Goal: Task Accomplishment & Management: Complete application form

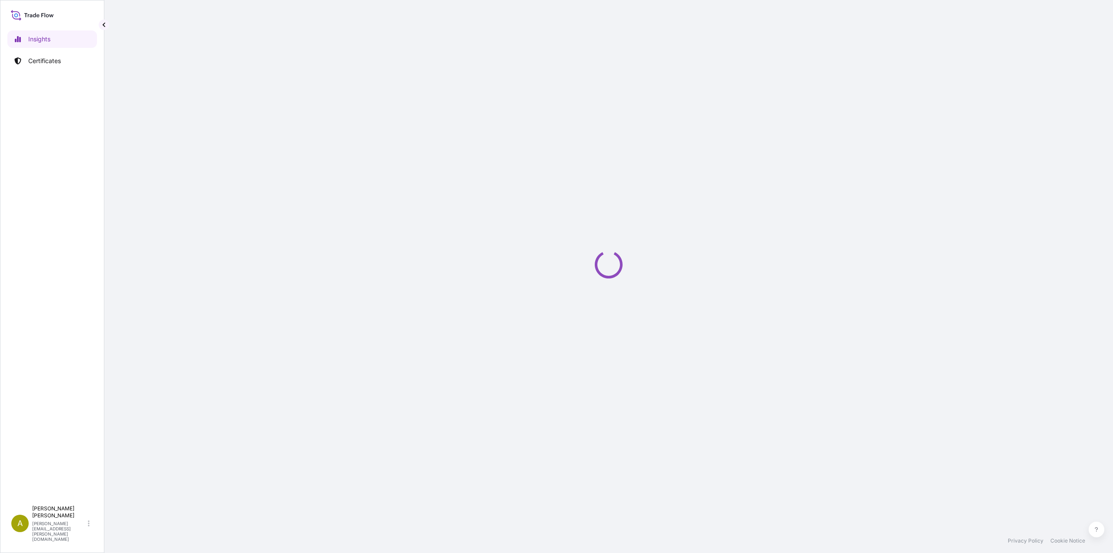
select select "2025"
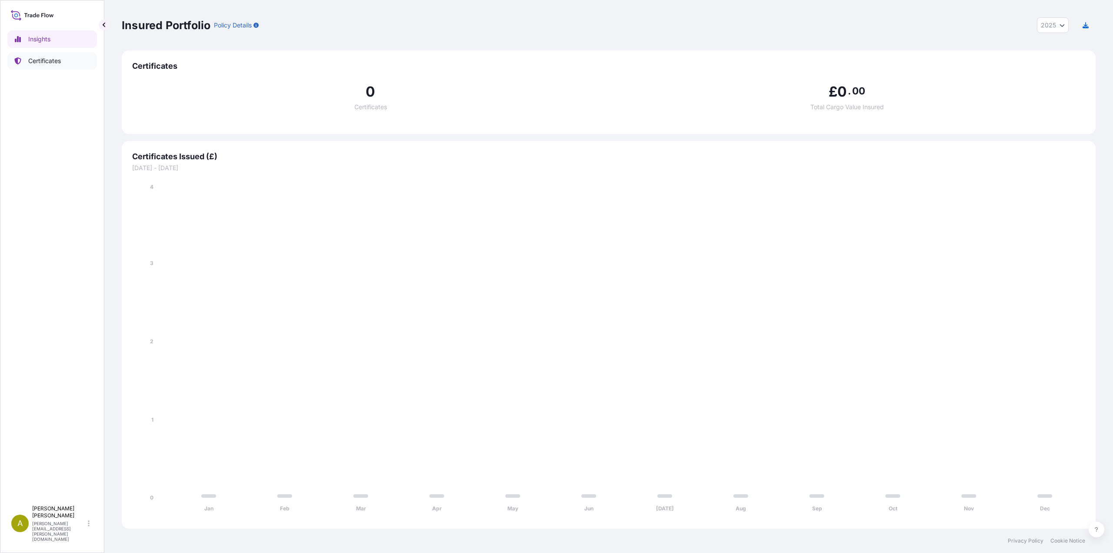
click at [54, 62] on p "Certificates" at bounding box center [44, 61] width 33 height 9
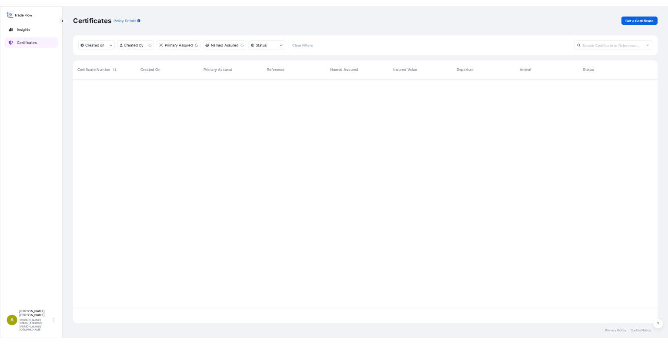
scroll to position [405, 967]
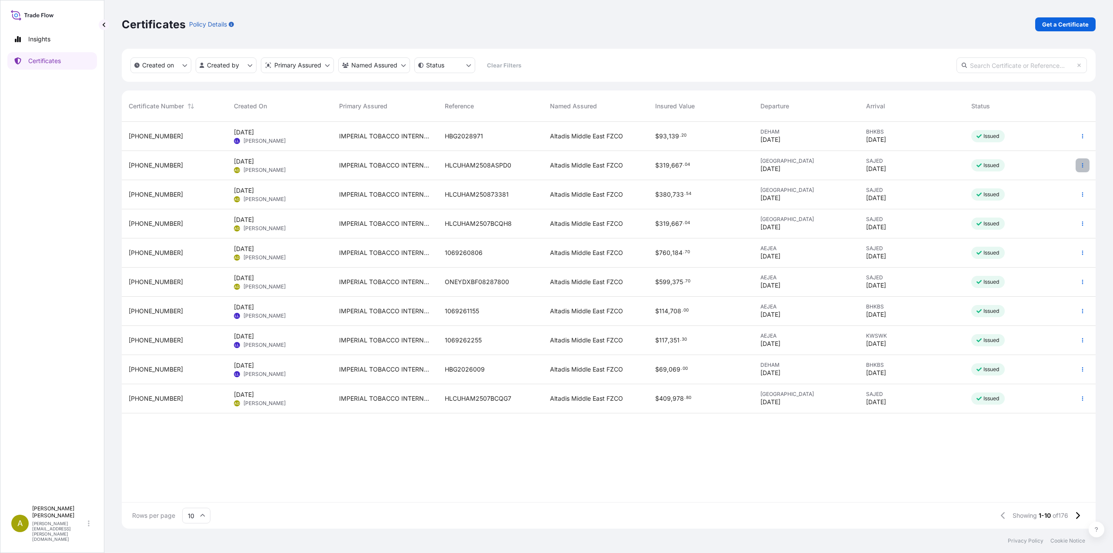
click at [1083, 163] on icon "button" at bounding box center [1082, 165] width 5 height 5
click at [1027, 163] on p "Duplicate certificate" at bounding box center [1039, 167] width 57 height 9
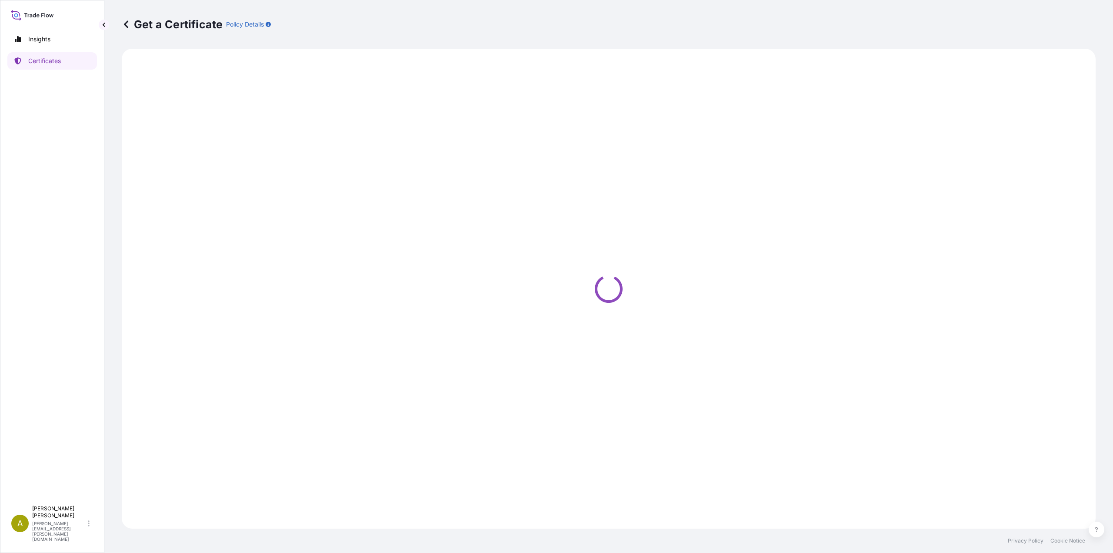
select select "Sea"
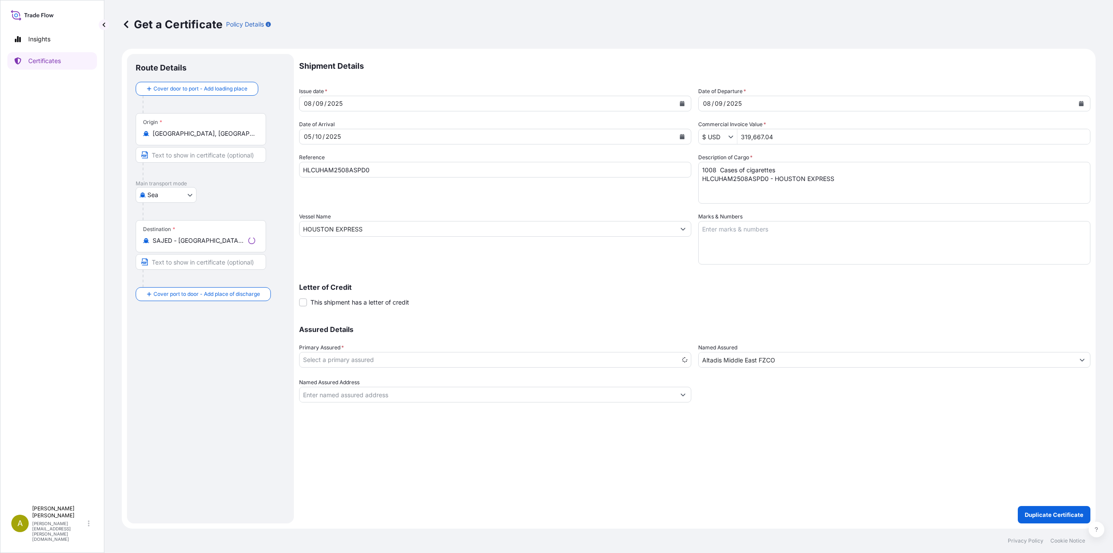
select select "31694"
click at [682, 103] on icon "Calendar" at bounding box center [682, 103] width 5 height 5
click at [331, 194] on div "16" at bounding box center [331, 194] width 16 height 16
click at [1084, 104] on button "Calendar" at bounding box center [1081, 104] width 14 height 14
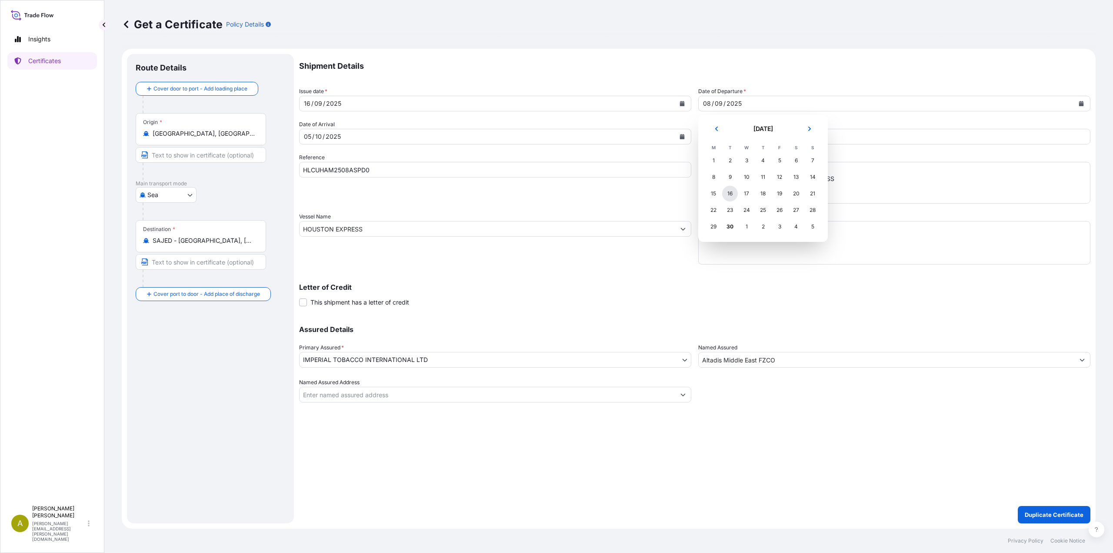
click at [728, 194] on div "16" at bounding box center [730, 194] width 16 height 16
click at [683, 136] on icon "Calendar" at bounding box center [682, 136] width 5 height 5
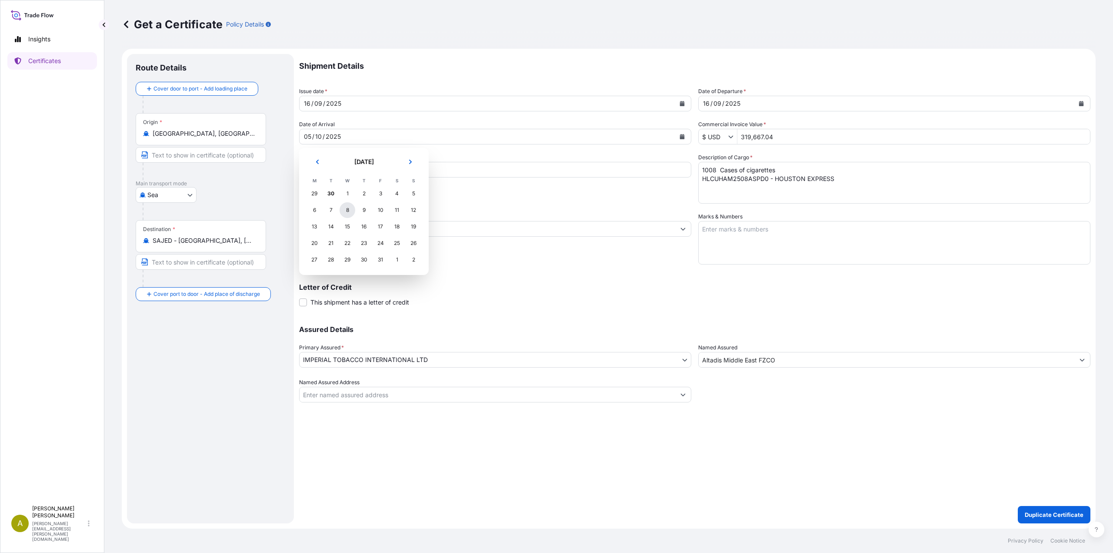
click at [348, 210] on div "8" at bounding box center [348, 210] width 16 height 16
drag, startPoint x: 788, startPoint y: 137, endPoint x: 711, endPoint y: 138, distance: 77.4
click at [711, 138] on div "$ USD 319,667.04" at bounding box center [894, 137] width 392 height 16
paste input "text"
type input "319,667.04"
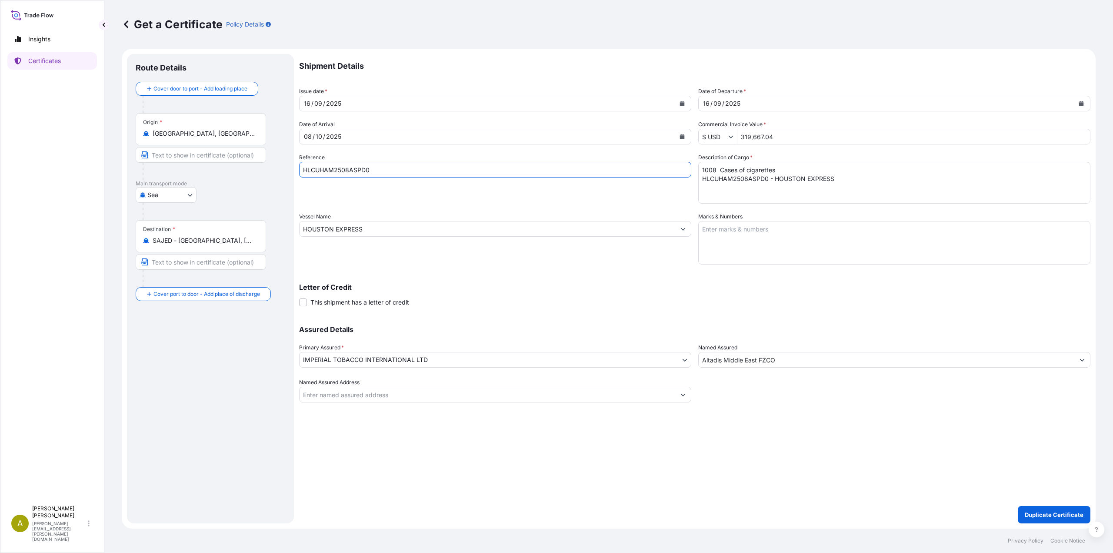
drag, startPoint x: 379, startPoint y: 168, endPoint x: 190, endPoint y: 170, distance: 188.2
click at [190, 170] on form "Route Details Cover door to port - Add loading place Place of loading Road / [G…" at bounding box center [609, 288] width 974 height 479
paste input "BBZH8"
type input "HLCUHAM2508BBZH8"
drag, startPoint x: 842, startPoint y: 182, endPoint x: 642, endPoint y: 152, distance: 201.8
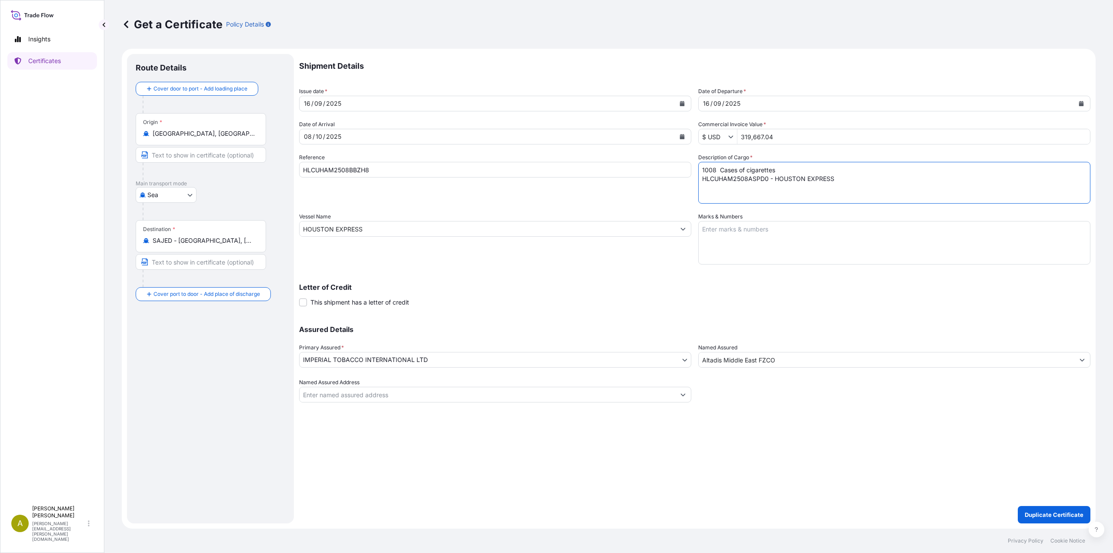
click at [642, 152] on div "Shipment Details Issue date * [DATE] Date of Departure * [DATE] Date of Arrival…" at bounding box center [694, 228] width 791 height 348
paste textarea "BBZH8 - BALTIMORE EXPRESS"
type textarea "1008 Cases of cigarettes HLCUHAM2508BBZH8 - BALTIMORE EXPRESS"
drag, startPoint x: 374, startPoint y: 228, endPoint x: 238, endPoint y: 223, distance: 135.7
click at [238, 223] on form "Route Details Cover door to port - Add loading place Place of loading Road / [G…" at bounding box center [609, 288] width 974 height 479
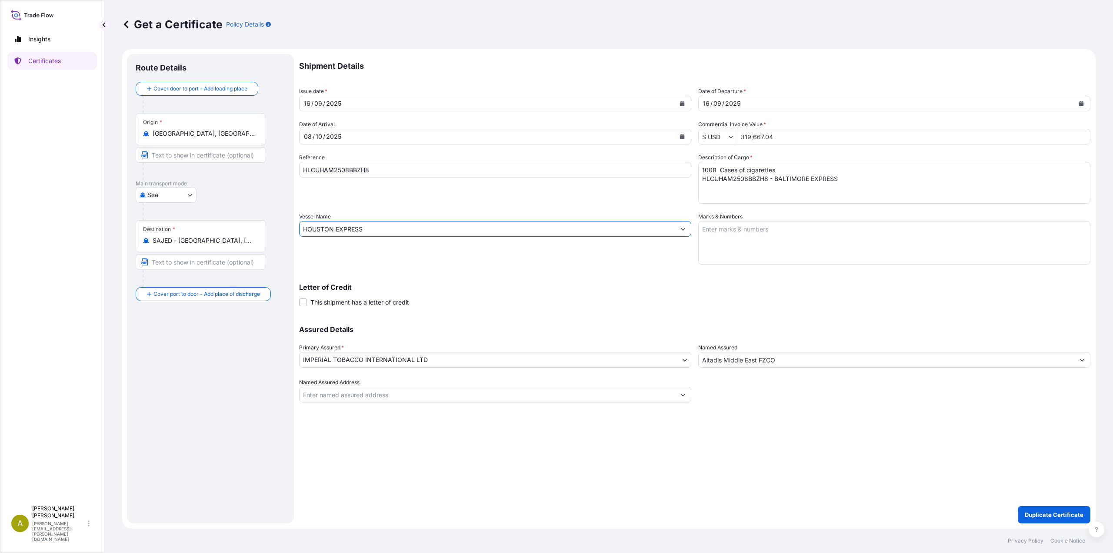
paste input "[GEOGRAPHIC_DATA]"
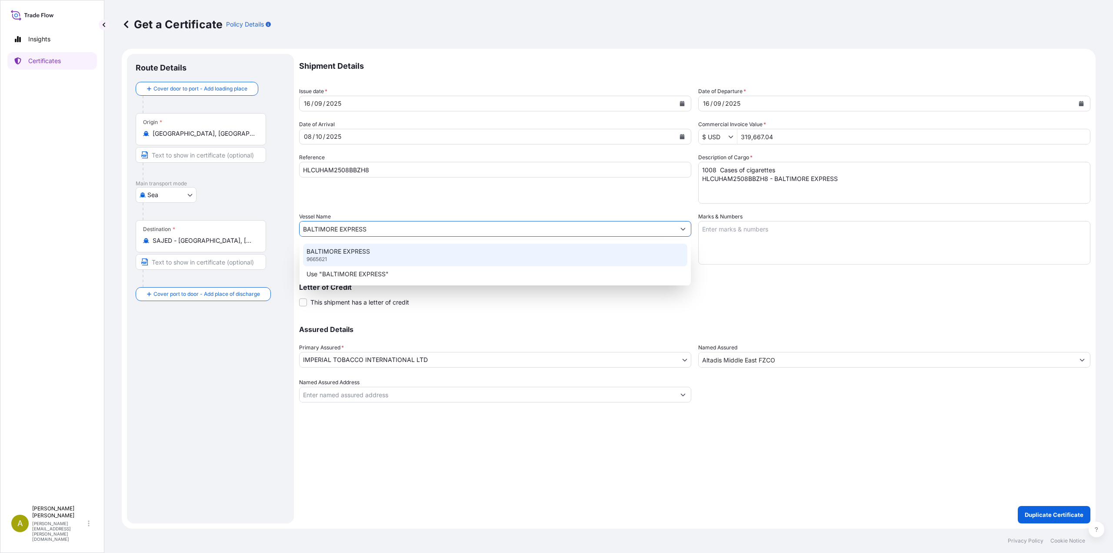
click at [335, 257] on div "BALTIMORE EXPRESS 9665621" at bounding box center [495, 254] width 384 height 23
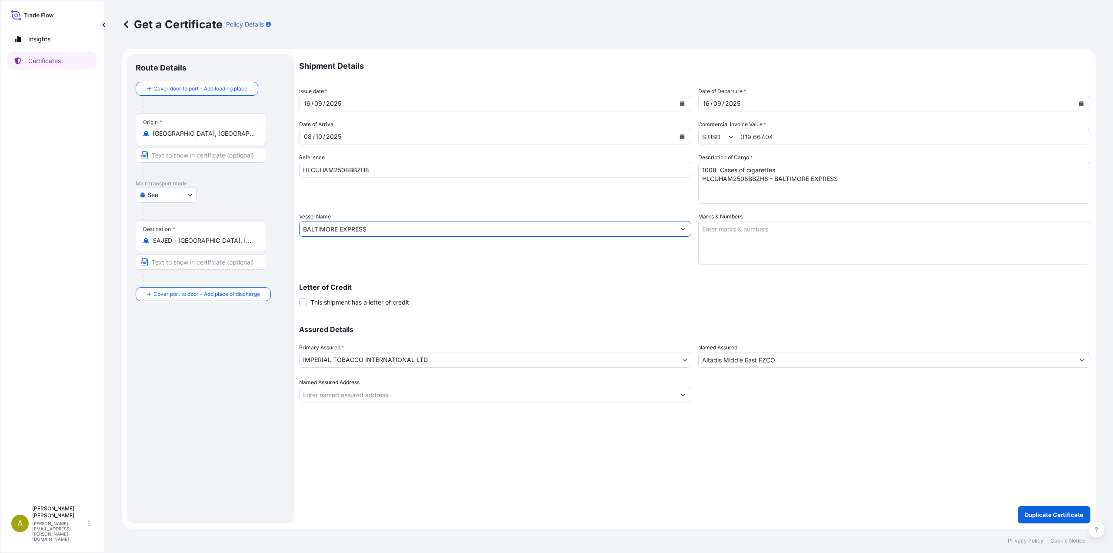
type input "BALTIMORE EXPRESS"
click at [1042, 512] on p "Duplicate Certificate" at bounding box center [1054, 514] width 59 height 9
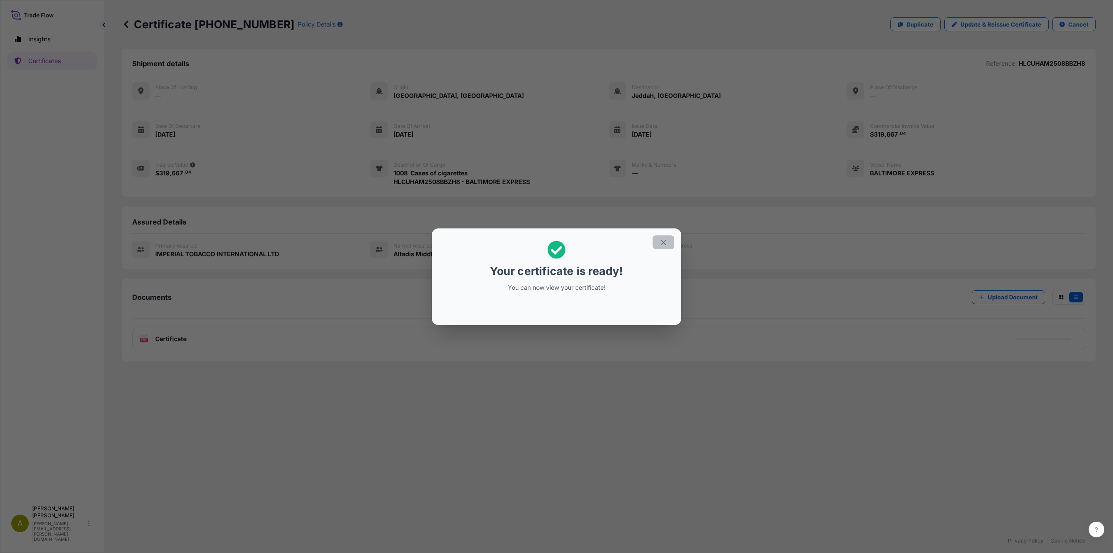
click at [660, 243] on icon "button" at bounding box center [663, 242] width 8 height 8
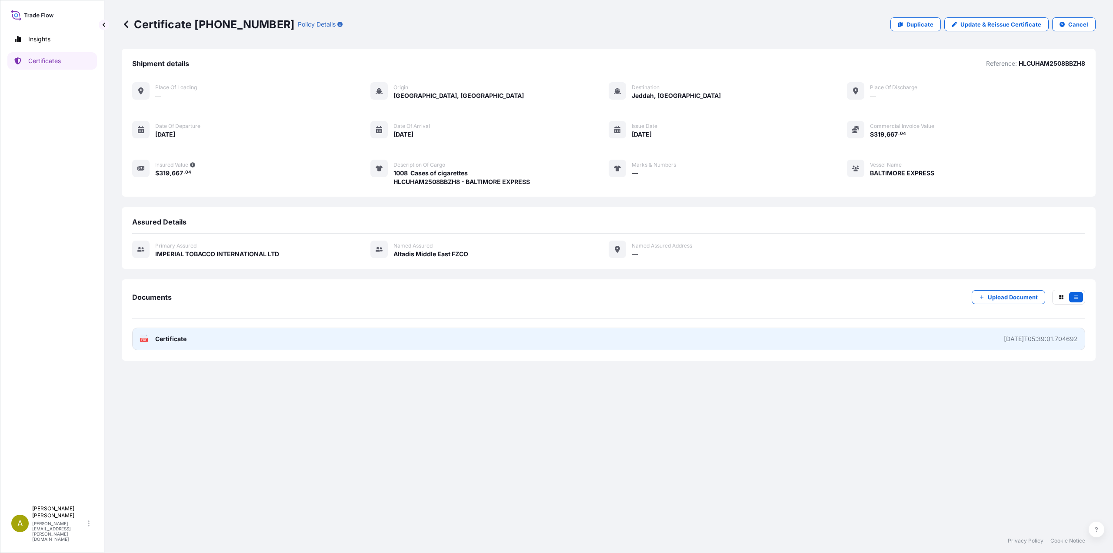
click at [345, 343] on link "PDF Certificate [DATE]T05:39:01.704692" at bounding box center [608, 338] width 953 height 23
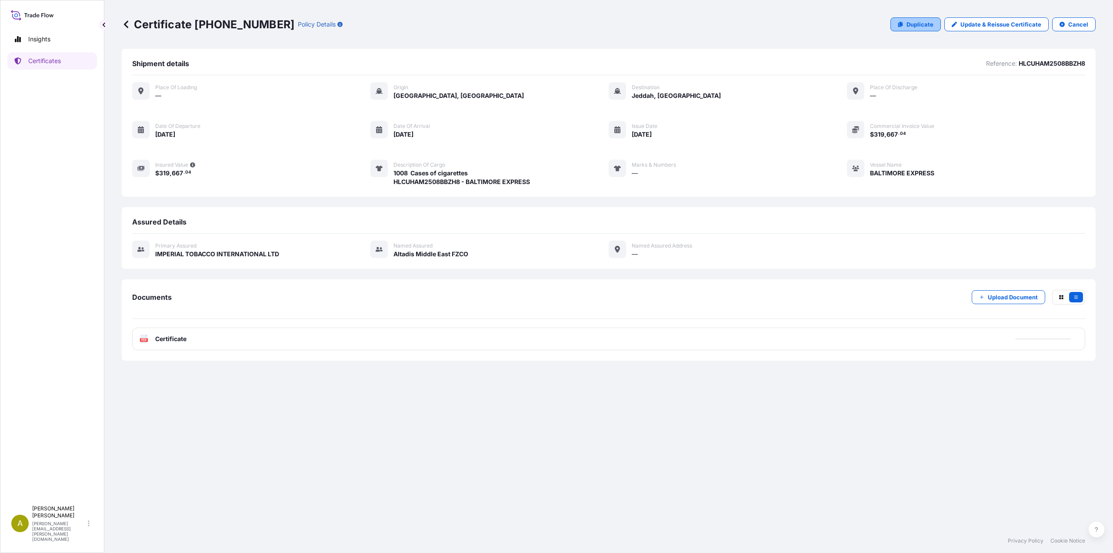
click at [925, 23] on p "Duplicate" at bounding box center [919, 24] width 27 height 9
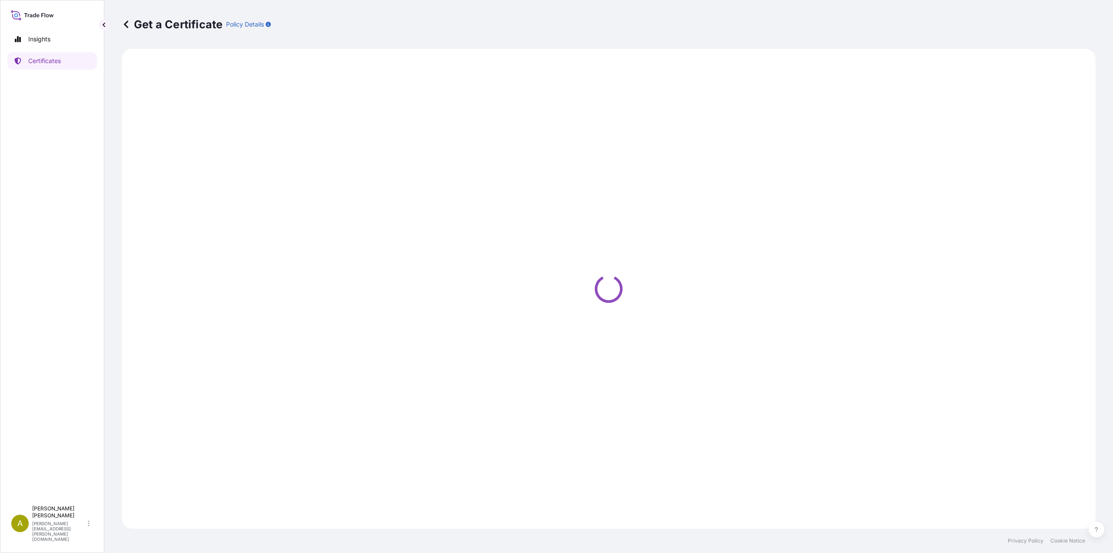
select select "Sea"
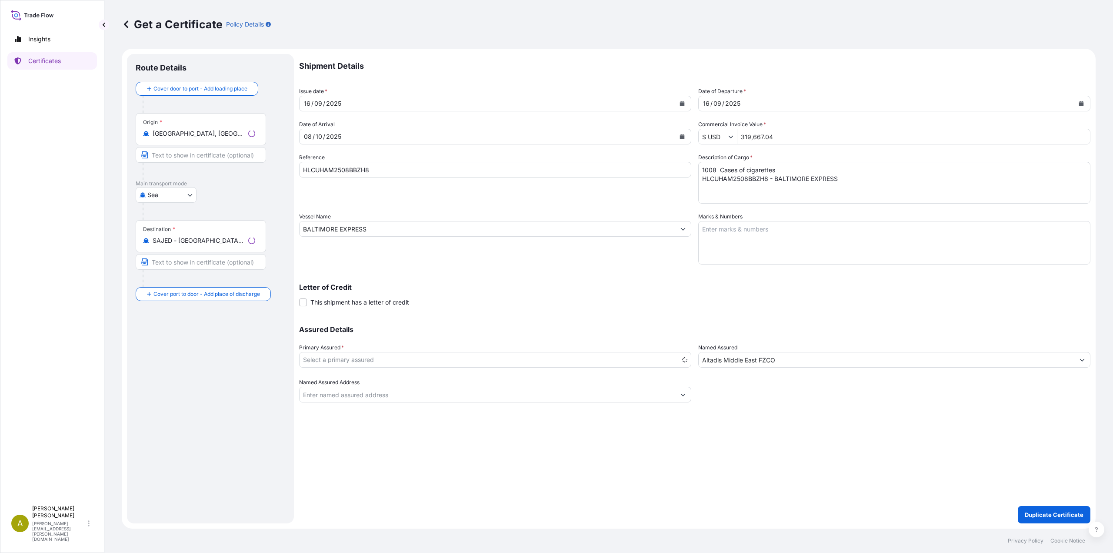
select select "31694"
drag, startPoint x: 784, startPoint y: 142, endPoint x: 717, endPoint y: 142, distance: 66.5
click at [717, 142] on div "$ USD 319,667.04" at bounding box center [894, 137] width 392 height 16
paste input "467319.60"
type input "467,319.6"
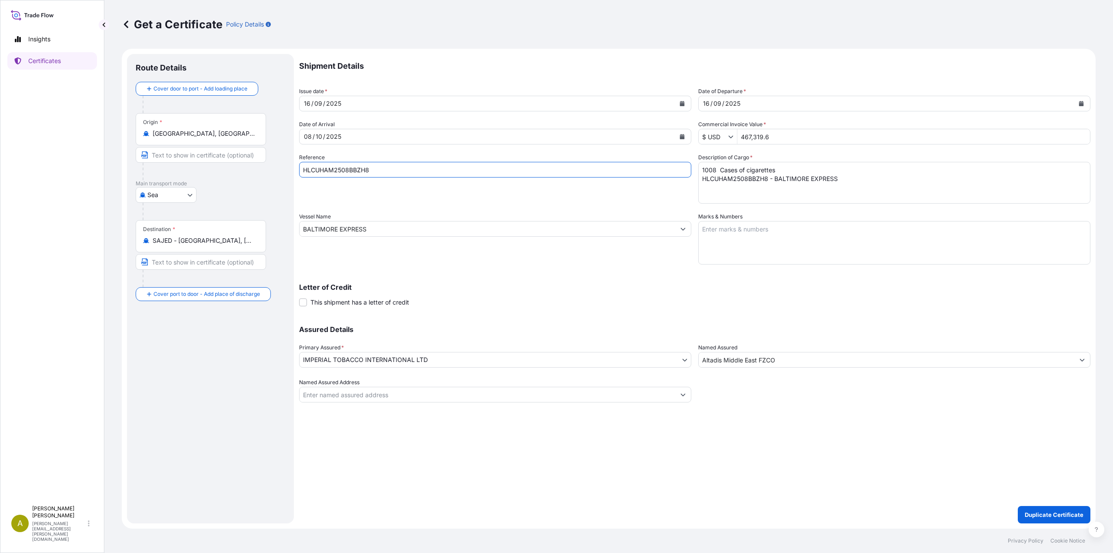
drag, startPoint x: 379, startPoint y: 170, endPoint x: 231, endPoint y: 167, distance: 148.7
click at [231, 167] on form "Route Details Cover door to port - Add loading place Place of loading Road / [G…" at bounding box center [609, 288] width 974 height 479
paste input "ARZN"
type input "HLCUHAM2508ARZN8"
drag, startPoint x: 842, startPoint y: 180, endPoint x: 632, endPoint y: 165, distance: 209.6
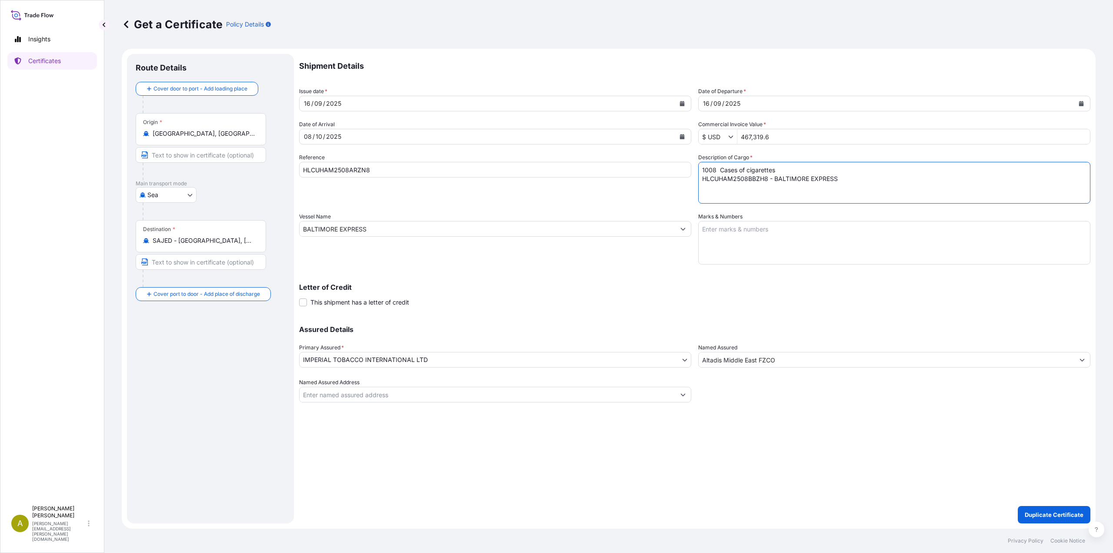
click at [632, 165] on div "Shipment Details Issue date * [DATE] Date of Departure * [DATE] Date of Arrival…" at bounding box center [694, 228] width 791 height 348
paste textarea "ARZN8 - BALTIMORE EXPRESS"
type textarea "1008 Cases of cigarettes HLCUHAM2508ARZN8 - BALTIMORE EXPRESS"
click at [1033, 510] on p "Duplicate Certificate" at bounding box center [1054, 514] width 59 height 9
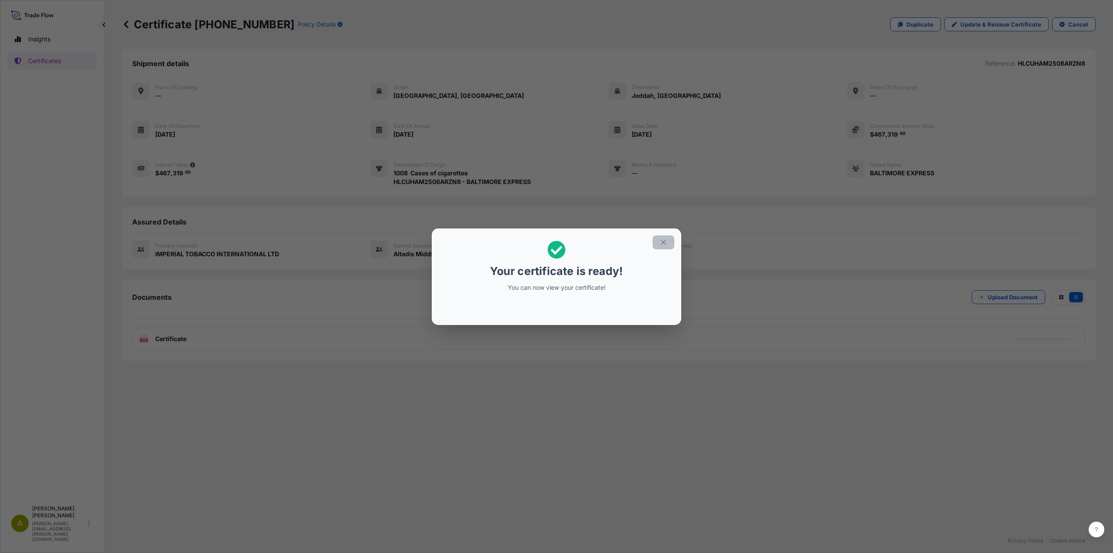
click at [668, 243] on button "button" at bounding box center [663, 242] width 22 height 14
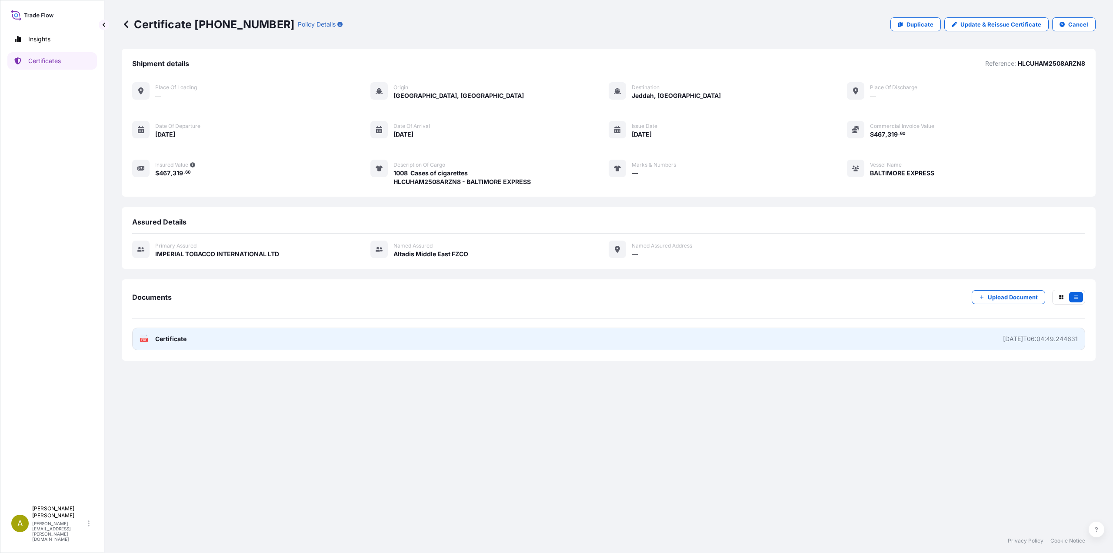
click at [393, 337] on link "PDF Certificate [DATE]T06:04:49.244631" at bounding box center [608, 338] width 953 height 23
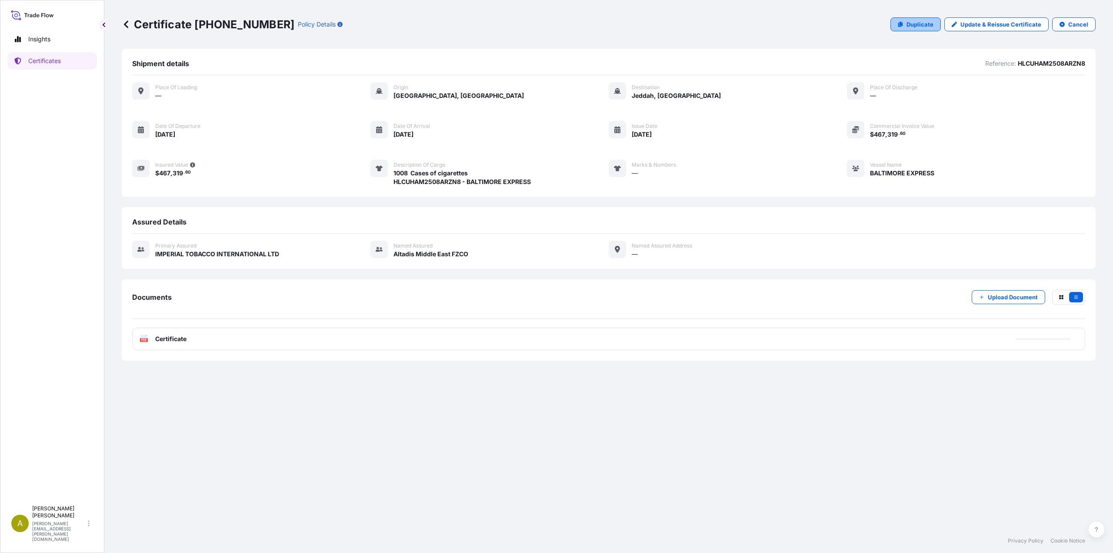
click at [917, 27] on p "Duplicate" at bounding box center [919, 24] width 27 height 9
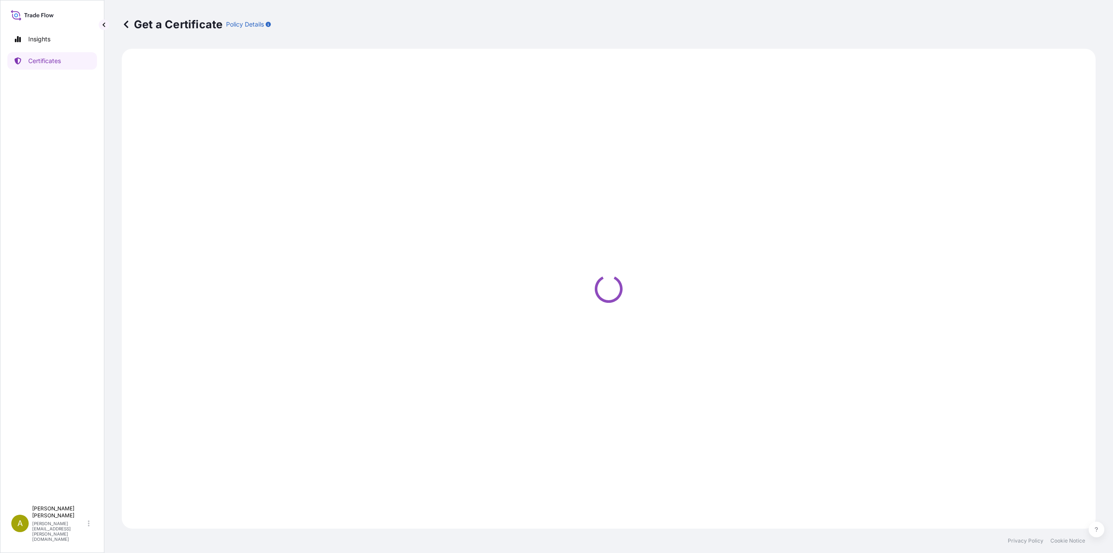
select select "Sea"
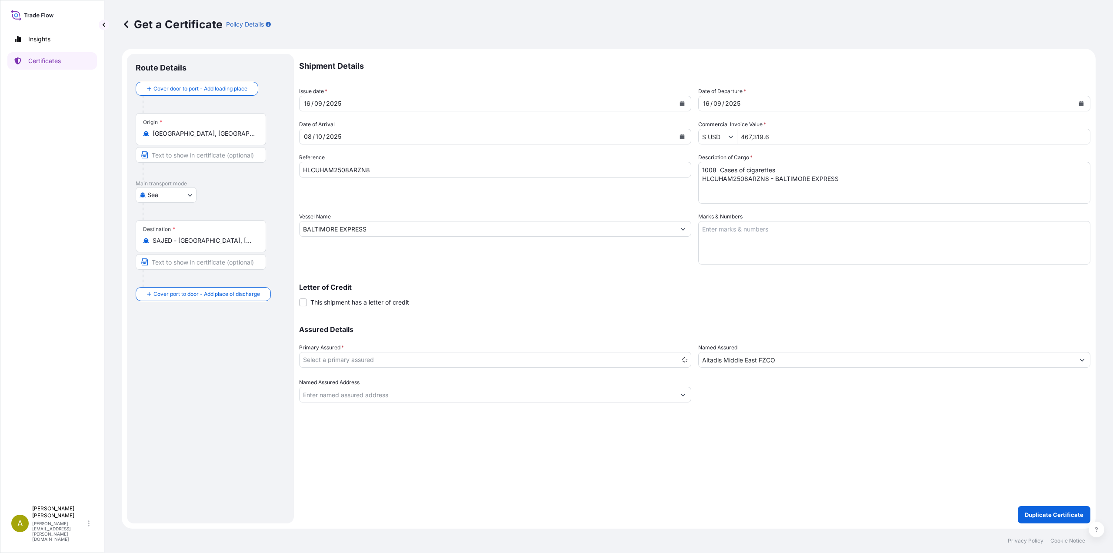
select select "31694"
drag, startPoint x: 772, startPoint y: 138, endPoint x: 735, endPoint y: 138, distance: 36.9
click at [735, 138] on div "$ USD 467,319.6" at bounding box center [894, 137] width 392 height 16
paste input "500290.5"
type input "500,290.56"
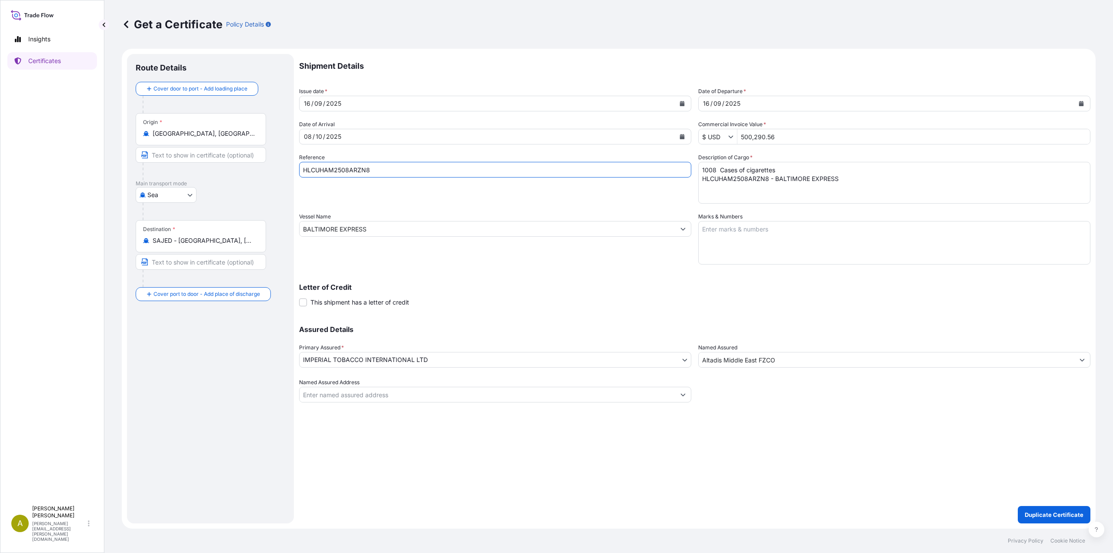
drag, startPoint x: 384, startPoint y: 172, endPoint x: 281, endPoint y: 170, distance: 103.0
click at [281, 170] on form "Route Details Cover door to port - Add loading place Place of loading Road / In…" at bounding box center [609, 288] width 974 height 479
paste input "SPX0"
type input "HLCUHAM2508ASPX0"
drag, startPoint x: 844, startPoint y: 183, endPoint x: 687, endPoint y: 168, distance: 157.2
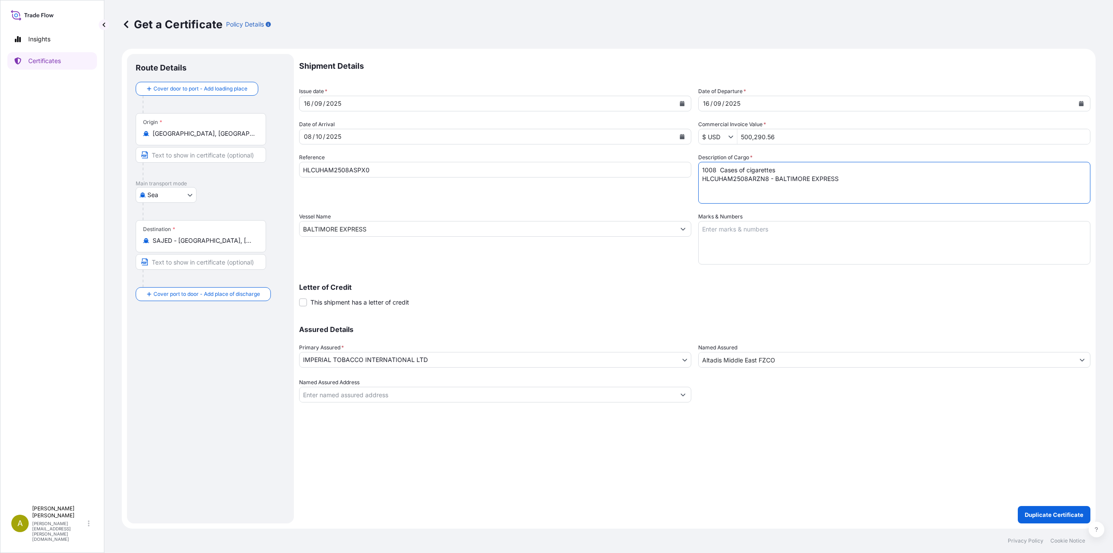
click at [687, 168] on div "Shipment Details Issue date * [DATE] Date of Departure * [DATE] Date of Arrival…" at bounding box center [694, 228] width 791 height 348
paste textarea "SPX0 - BALTIMORE EXPRESS"
type textarea "1008 Cases of cigarettes HLCUHAM2508ASPX0 - BALTIMORE EXPRESS"
click at [1052, 514] on p "Duplicate Certificate" at bounding box center [1054, 514] width 59 height 9
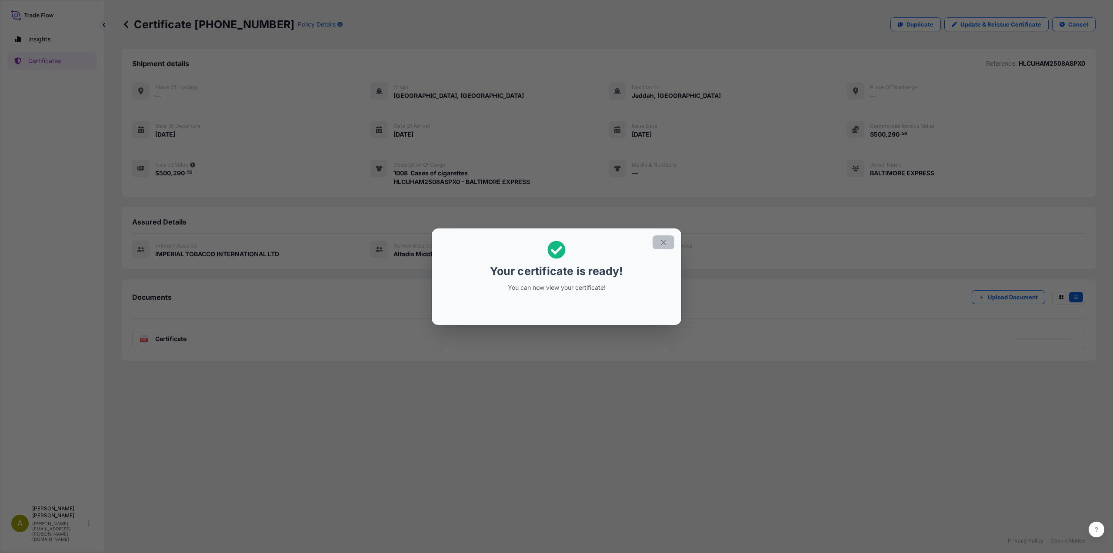
click at [661, 243] on icon "button" at bounding box center [663, 242] width 8 height 8
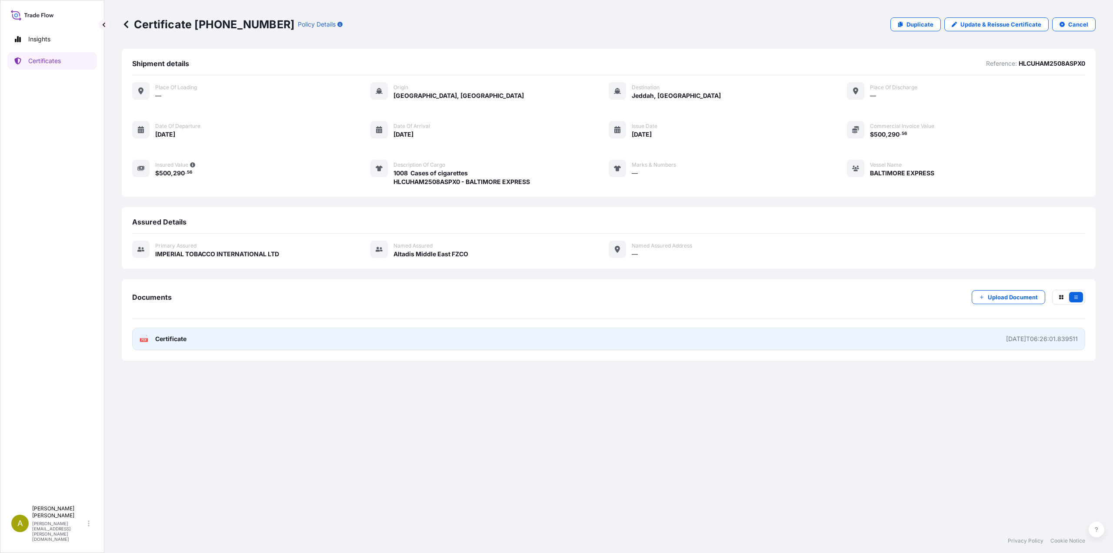
click at [281, 338] on link "PDF Certificate [DATE]T06:26:01.839511" at bounding box center [608, 338] width 953 height 23
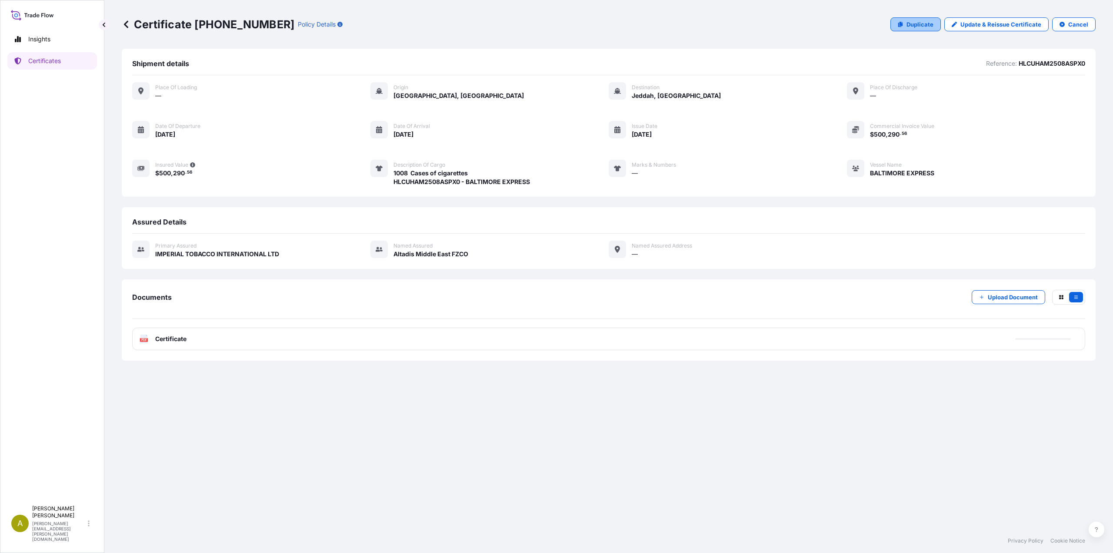
click at [918, 20] on p "Duplicate" at bounding box center [919, 24] width 27 height 9
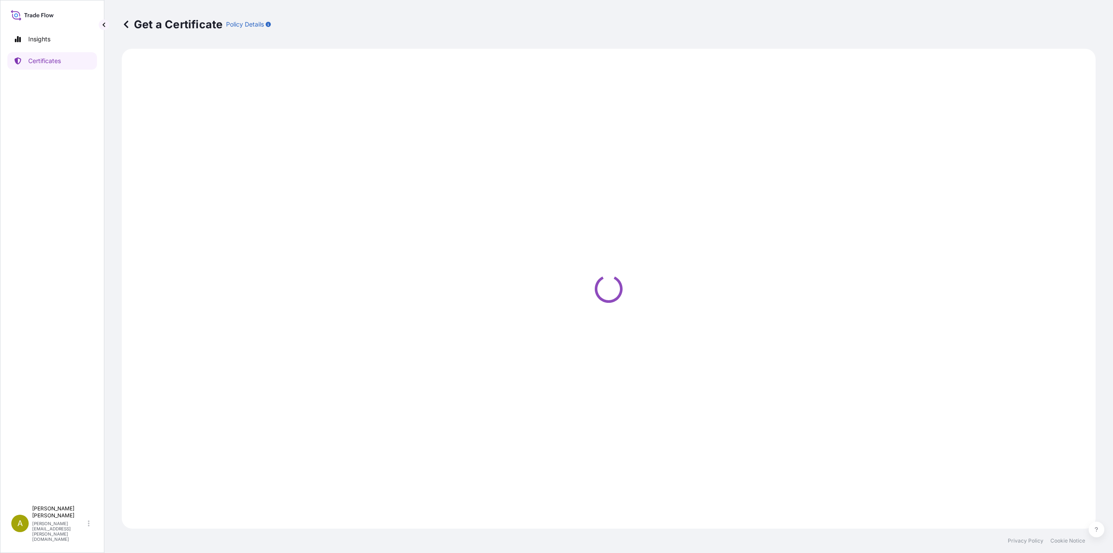
select select "Sea"
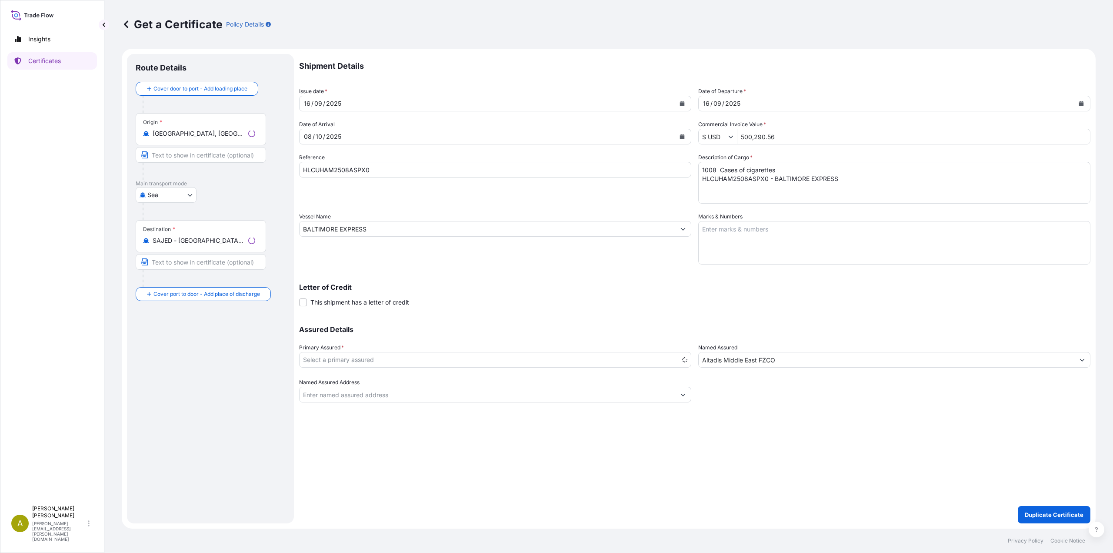
select select "31694"
click at [680, 105] on icon "Calendar" at bounding box center [682, 103] width 5 height 5
click at [399, 193] on div "20" at bounding box center [397, 194] width 16 height 16
click at [1080, 103] on icon "Calendar" at bounding box center [1081, 103] width 5 height 5
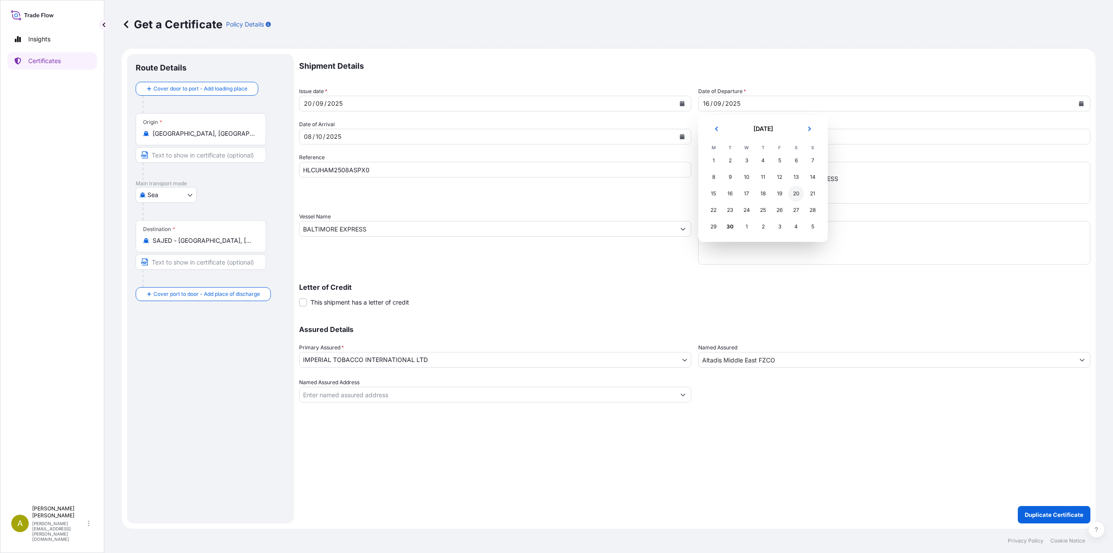
click at [794, 193] on div "20" at bounding box center [796, 194] width 16 height 16
drag, startPoint x: 380, startPoint y: 170, endPoint x: 223, endPoint y: 163, distance: 157.9
click at [223, 163] on form "Route Details Cover door to port - Add loading place Place of loading Road / In…" at bounding box center [609, 288] width 974 height 479
paste input "AZ"
type input "HLCUHAM2508ASAZ0"
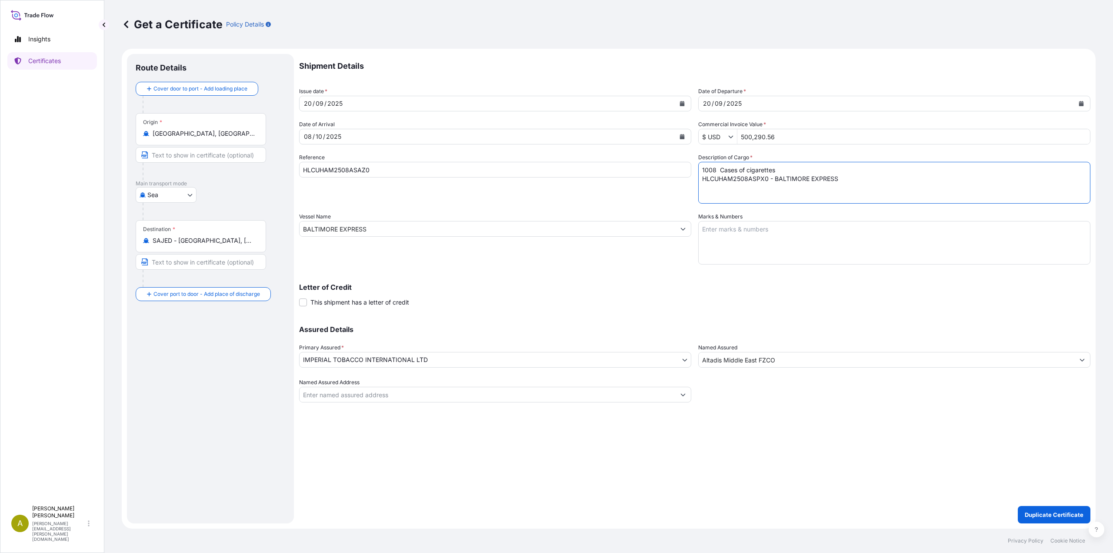
drag, startPoint x: 850, startPoint y: 186, endPoint x: 629, endPoint y: 150, distance: 223.8
click at [629, 150] on div "Shipment Details Issue date * [DATE] Date of Departure * [DATE] Date of Arrival…" at bounding box center [694, 228] width 791 height 348
paste textarea "AZ0 - MAERSK [GEOGRAPHIC_DATA]"
type textarea "1008 Cases of cigarettes HLCUHAM2508ASAZ0 - MAERSK [GEOGRAPHIC_DATA]"
drag, startPoint x: 375, startPoint y: 229, endPoint x: 224, endPoint y: 226, distance: 150.9
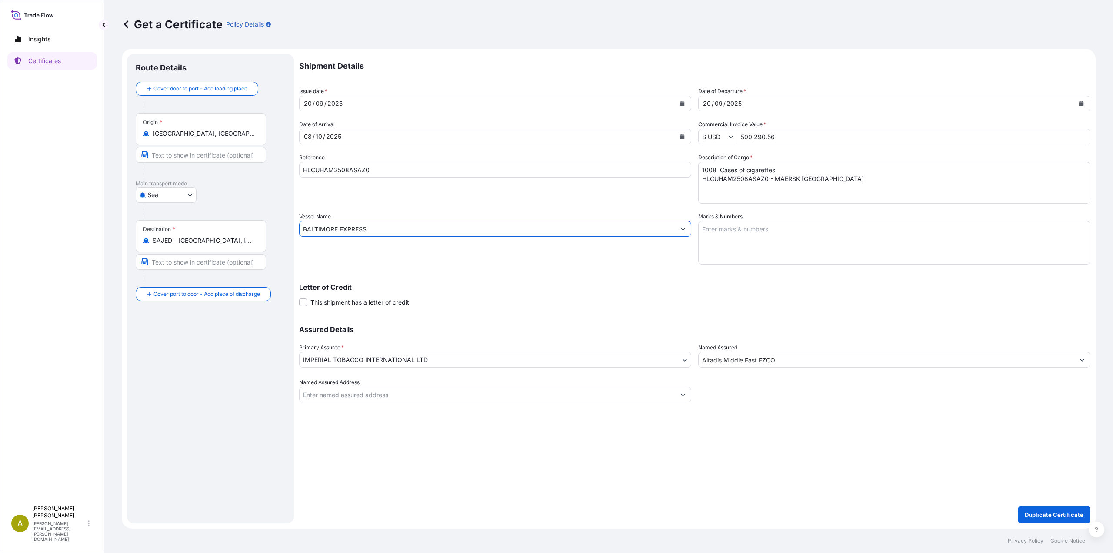
click at [224, 226] on form "Route Details Cover door to port - Add loading place Place of loading Road / In…" at bounding box center [609, 288] width 974 height 479
paste input "MAERSK [GEOGRAPHIC_DATA]"
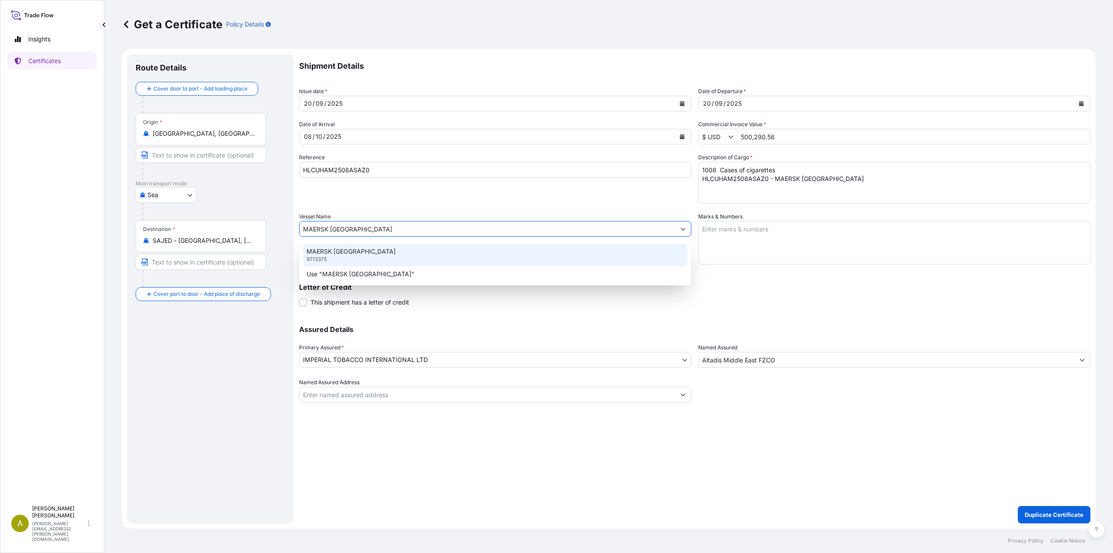
click at [345, 257] on div "MAERSK [GEOGRAPHIC_DATA] 9713375" at bounding box center [495, 254] width 384 height 23
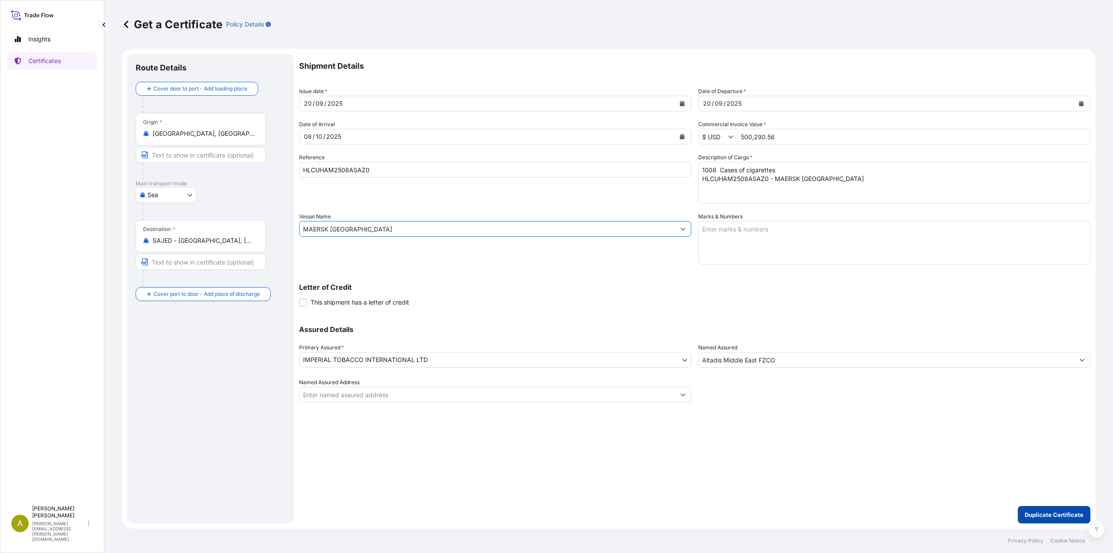
type input "MAERSK [GEOGRAPHIC_DATA]"
click at [1056, 517] on p "Duplicate Certificate" at bounding box center [1054, 514] width 59 height 9
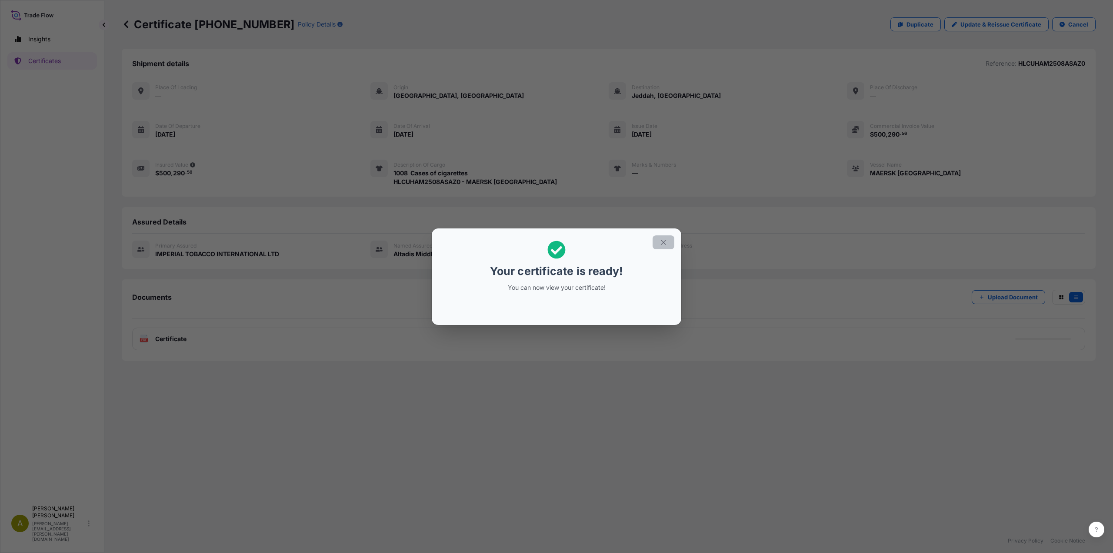
click at [665, 243] on icon "button" at bounding box center [663, 242] width 5 height 5
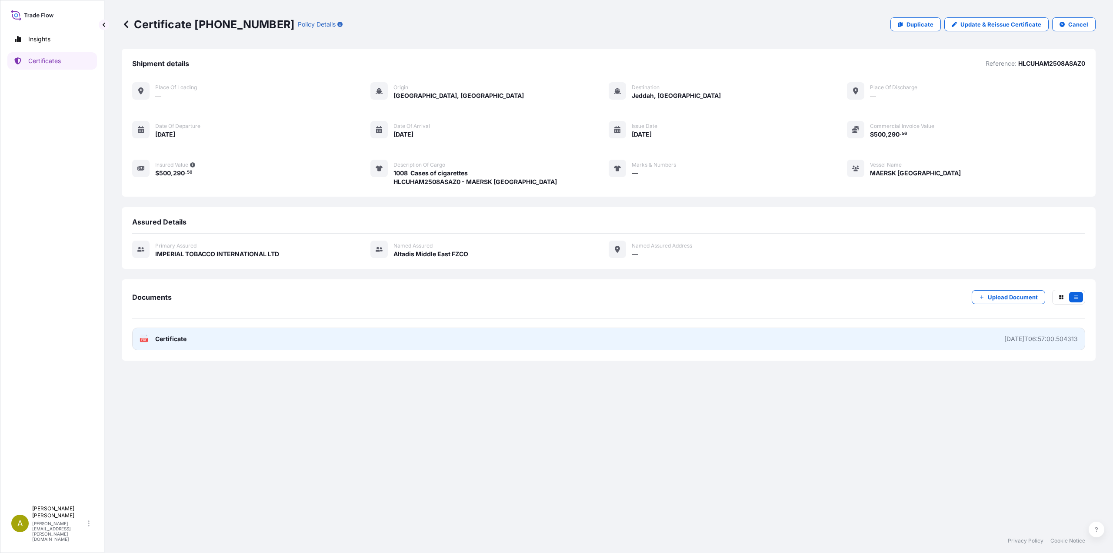
click at [187, 344] on link "PDF Certificate [DATE]T06:57:00.504313" at bounding box center [608, 338] width 953 height 23
